Goal: Obtain resource: Download file/media

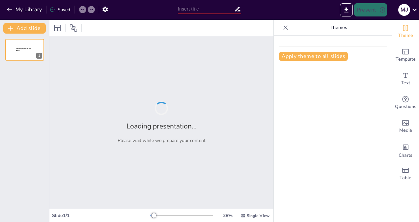
type input "Transforming Team Dynamics: Insights from the Unfiltered Survey"
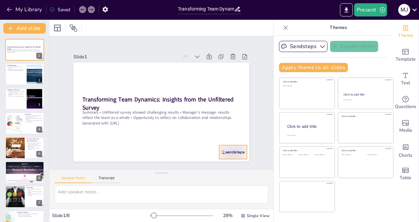
click at [230, 151] on div at bounding box center [227, 159] width 29 height 16
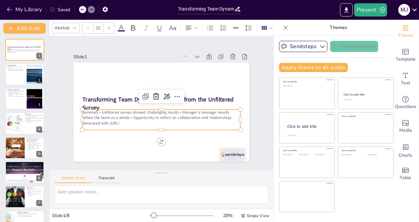
click at [234, 116] on p "Summary • Unfiltered survey showed challenging results • Manager’s message: res…" at bounding box center [160, 114] width 158 height 27
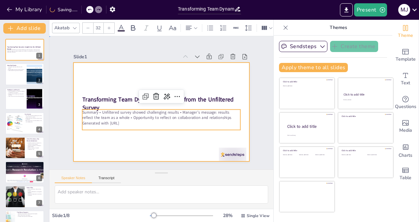
click at [219, 80] on div at bounding box center [160, 112] width 185 height 117
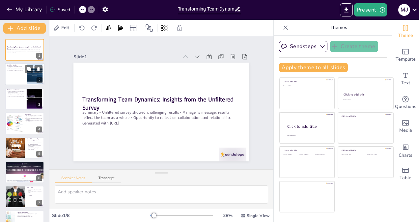
click at [24, 80] on div at bounding box center [25, 74] width 40 height 22
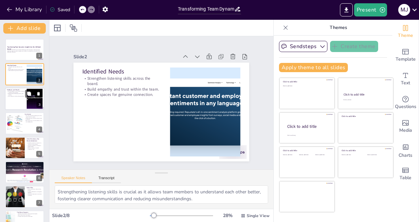
click at [28, 101] on div at bounding box center [35, 99] width 36 height 20
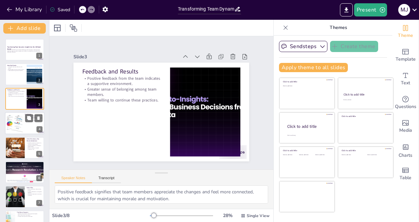
click at [21, 124] on div at bounding box center [14, 123] width 27 height 20
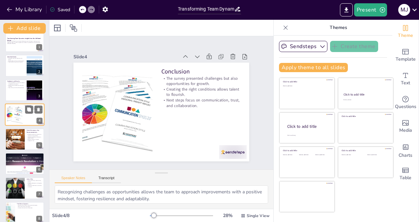
scroll to position [15, 0]
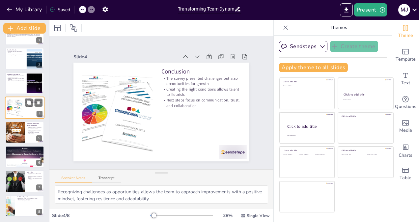
click at [21, 124] on div at bounding box center [15, 133] width 39 height 22
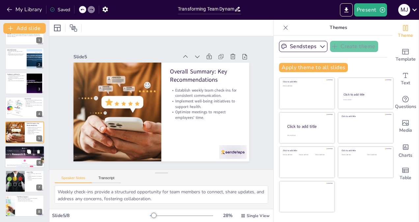
click at [15, 157] on div at bounding box center [24, 157] width 89 height 22
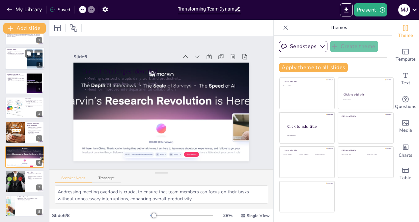
click at [24, 59] on div at bounding box center [25, 59] width 40 height 22
type textarea "Strengthening listening skills is crucial as it allows team members to understa…"
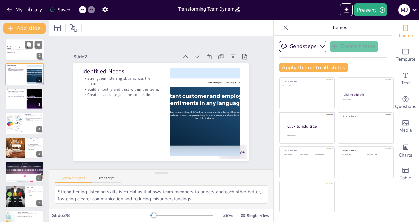
click at [18, 48] on p "Transforming Team Dynamics: Insights from the Unfiltered Survey" at bounding box center [25, 48] width 36 height 4
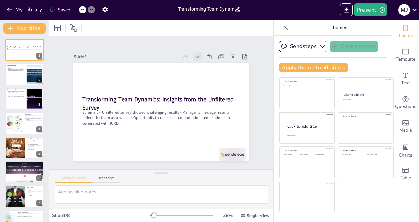
click at [202, 61] on icon at bounding box center [206, 65] width 8 height 8
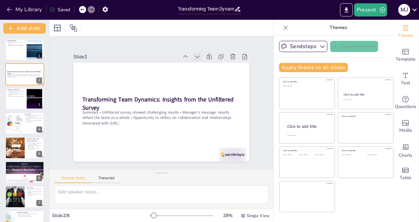
click at [198, 57] on icon at bounding box center [201, 60] width 7 height 7
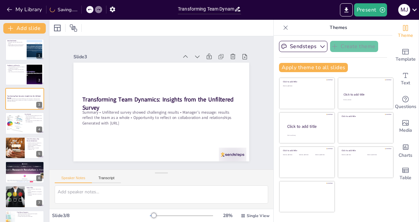
click at [211, 76] on icon at bounding box center [215, 80] width 9 height 9
click at [202, 61] on icon at bounding box center [206, 65] width 8 height 8
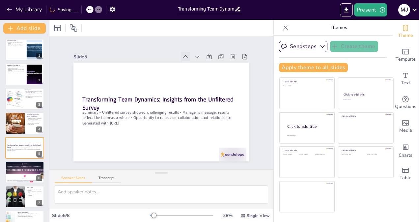
click at [186, 56] on icon at bounding box center [189, 59] width 7 height 7
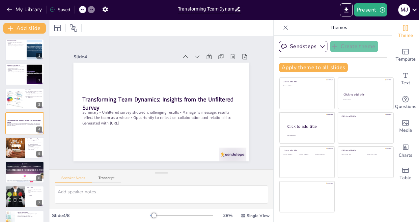
click at [190, 59] on icon at bounding box center [194, 63] width 8 height 8
click at [194, 62] on icon at bounding box center [198, 66] width 8 height 8
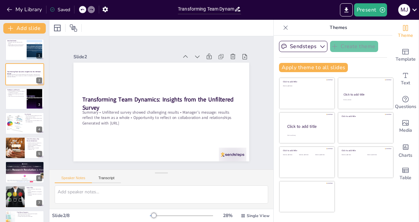
click at [186, 56] on icon at bounding box center [189, 59] width 7 height 7
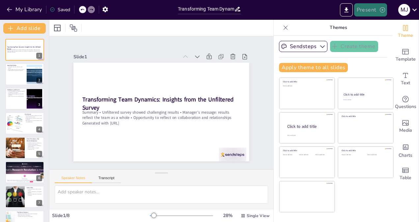
click at [368, 11] on button "Present" at bounding box center [370, 9] width 33 height 13
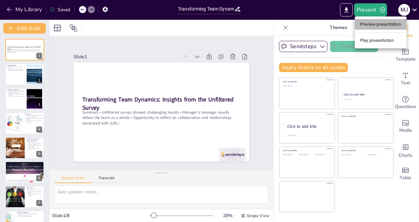
click at [372, 23] on li "Preview presentation" at bounding box center [381, 24] width 52 height 11
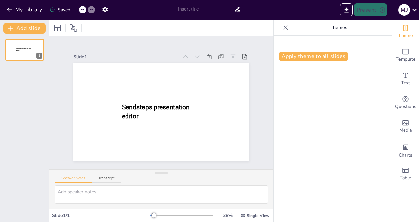
type input "Transforming Team Dynamics: Insights from the Unfiltered Survey"
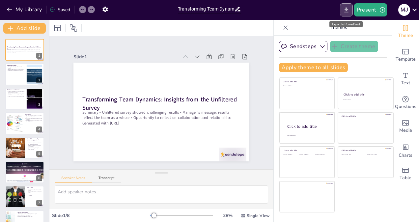
click at [345, 8] on icon "Export to PowerPoint" at bounding box center [346, 10] width 7 height 7
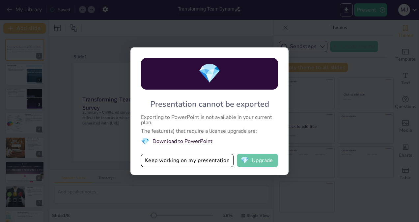
click at [255, 162] on button "💎 Upgrade" at bounding box center [257, 160] width 41 height 13
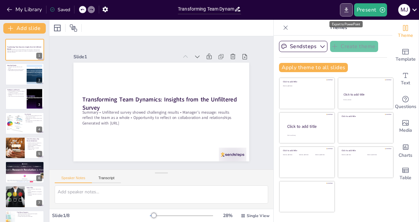
click at [344, 12] on icon "Export to PowerPoint" at bounding box center [346, 10] width 7 height 7
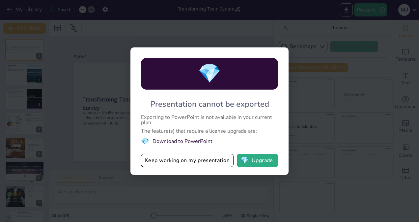
click at [252, 151] on div "💎 Presentation cannot be exported Exporting to PowerPoint is not available in y…" at bounding box center [209, 110] width 158 height 127
click at [252, 157] on button "💎 Upgrade" at bounding box center [257, 160] width 41 height 13
